Goal: Information Seeking & Learning: Learn about a topic

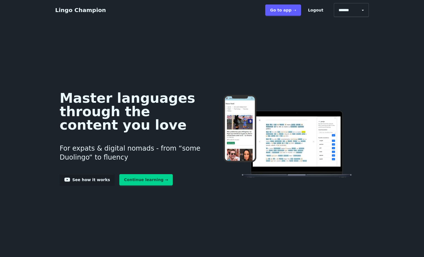
click at [119, 185] on link "Continue learning →" at bounding box center [146, 179] width 54 height 11
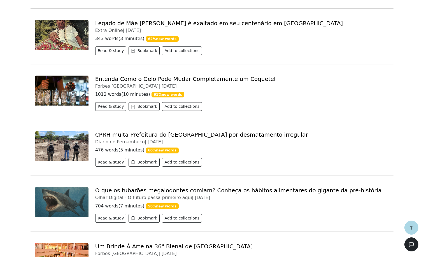
scroll to position [243, 0]
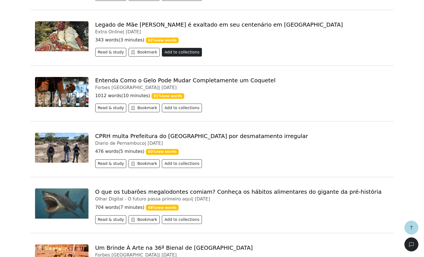
click at [191, 57] on button "Add to collections" at bounding box center [182, 52] width 40 height 9
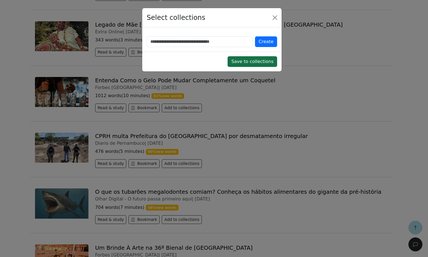
click at [256, 67] on button "Save to collections" at bounding box center [253, 61] width 50 height 11
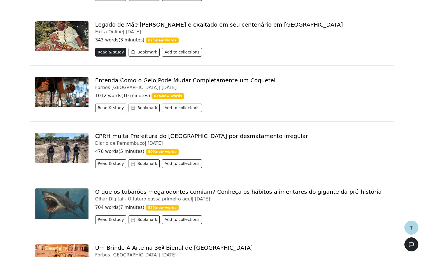
click at [117, 57] on button "Read & study" at bounding box center [110, 52] width 31 height 9
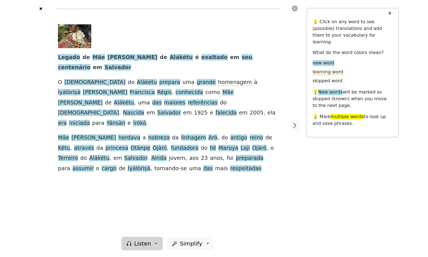
click at [154, 237] on button "Listen" at bounding box center [141, 243] width 41 height 13
click at [161, 203] on link "Generate audio for the content" at bounding box center [161, 207] width 79 height 9
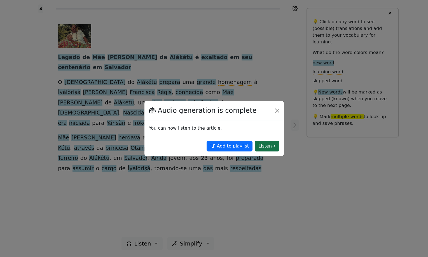
click at [257, 148] on button "Listen →" at bounding box center [267, 146] width 24 height 11
